Goal: Find contact information: Find contact information

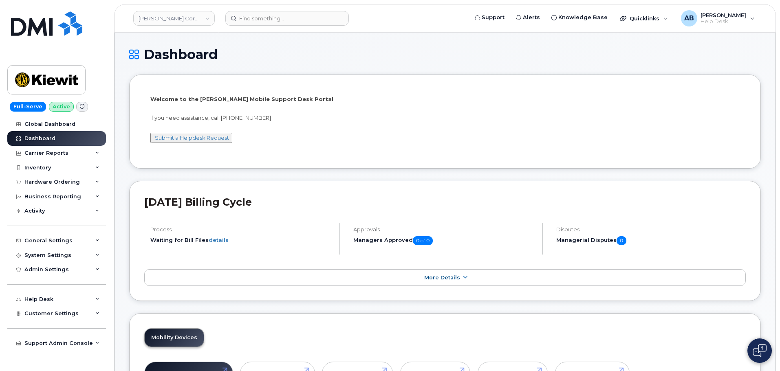
click at [200, 22] on link "[PERSON_NAME] Corporation" at bounding box center [174, 18] width 82 height 15
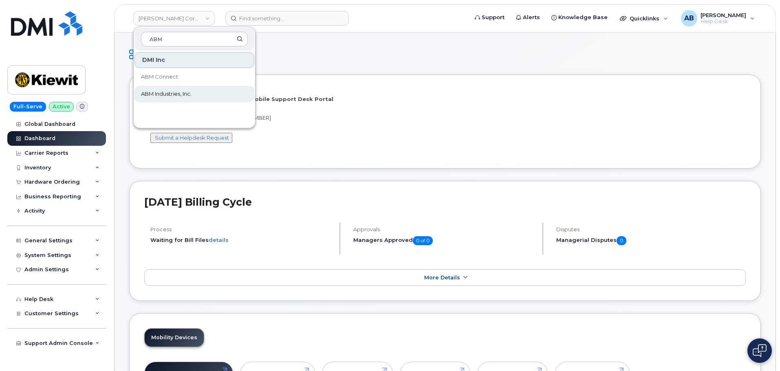
type input "ABM"
click at [186, 97] on span "ABM Industries, Inc." at bounding box center [166, 94] width 51 height 8
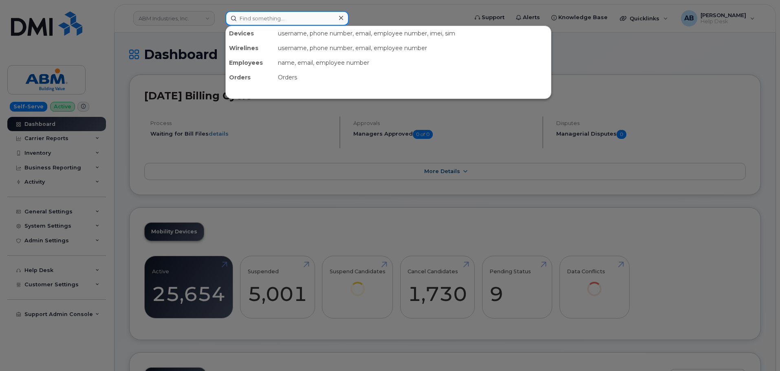
click at [258, 12] on input at bounding box center [287, 18] width 124 height 15
paste input "Matthew Chenoweth"
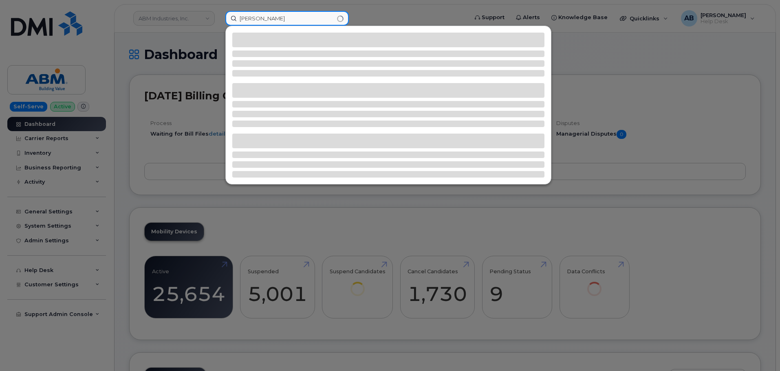
type input "Matthew Chenoweth"
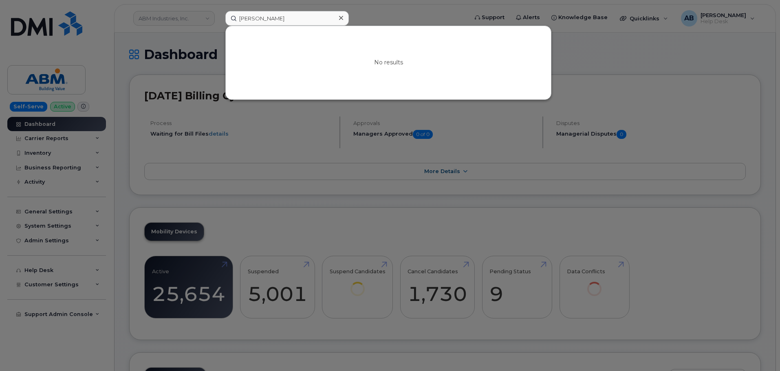
click at [366, 14] on div at bounding box center [390, 185] width 780 height 371
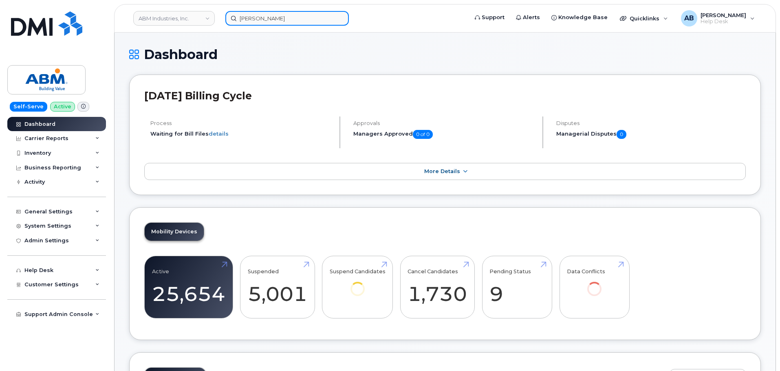
click at [278, 17] on input "Matthew Chenoweth" at bounding box center [287, 18] width 124 height 15
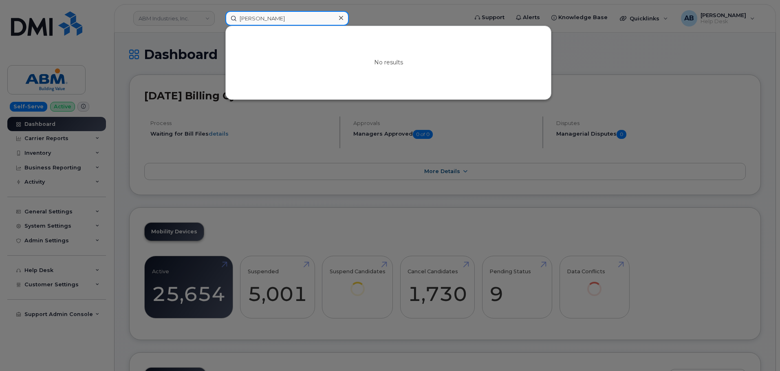
drag, startPoint x: 316, startPoint y: 16, endPoint x: 209, endPoint y: 32, distance: 108.0
click at [219, 26] on div "Matthew Chenoweth No results" at bounding box center [344, 18] width 250 height 15
paste input "240-247-7681"
type input "240-247-7681"
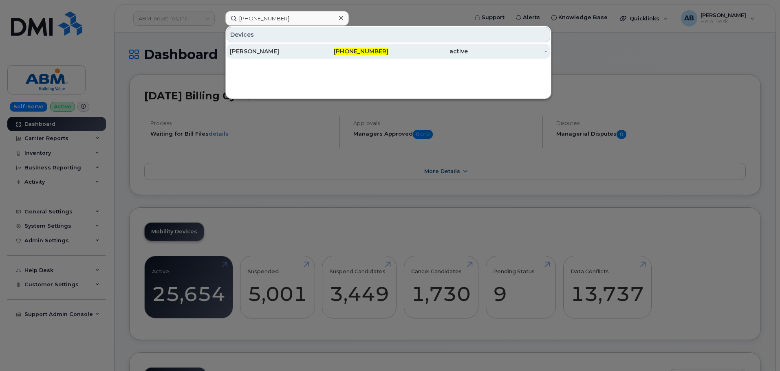
click at [383, 51] on span "240-247-7681" at bounding box center [361, 51] width 55 height 7
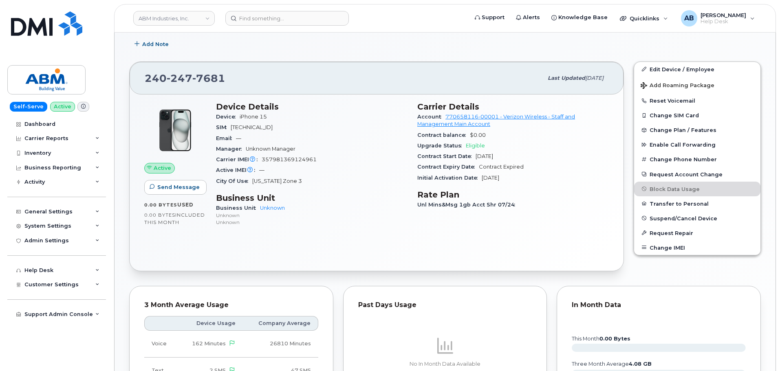
scroll to position [163, 0]
click at [63, 28] on img at bounding box center [46, 23] width 71 height 24
